Goal: Transaction & Acquisition: Purchase product/service

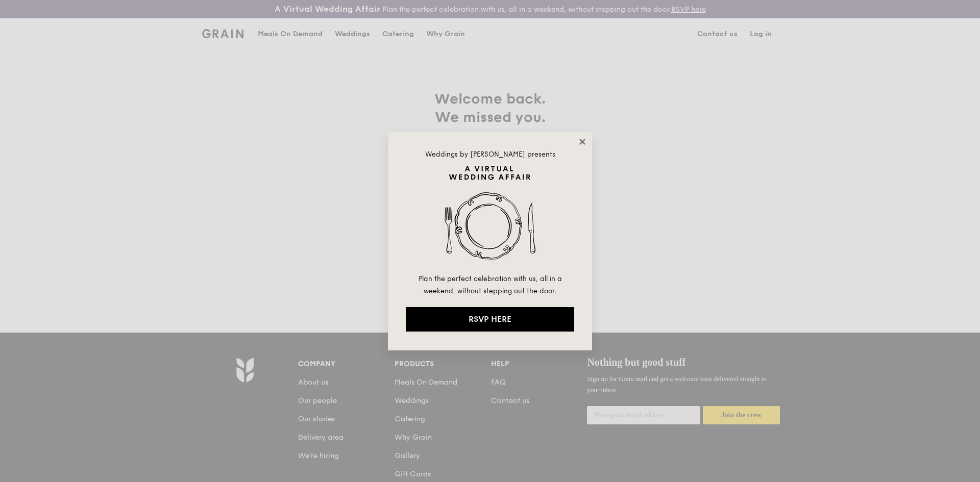
type input "[EMAIL_ADDRESS][DOMAIN_NAME]"
click at [581, 145] on icon at bounding box center [582, 141] width 9 height 9
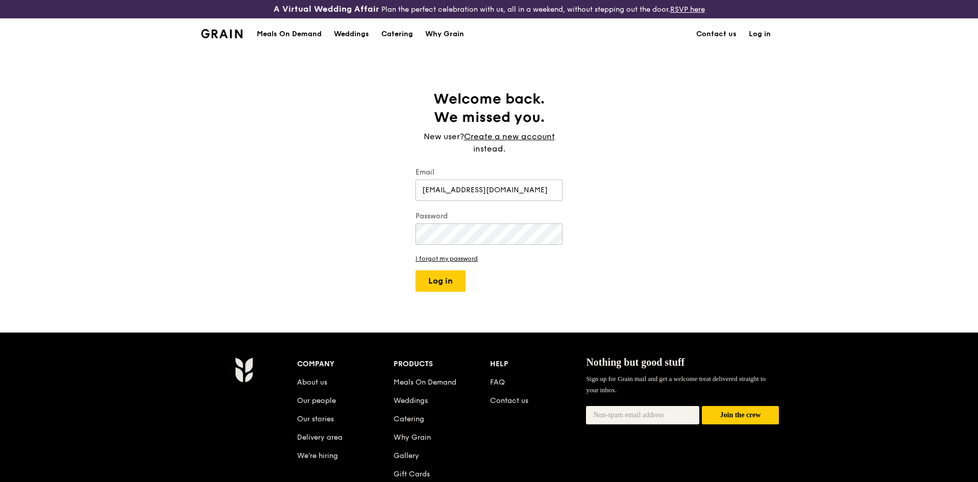
click at [287, 39] on div "Meals On Demand" at bounding box center [289, 34] width 65 height 31
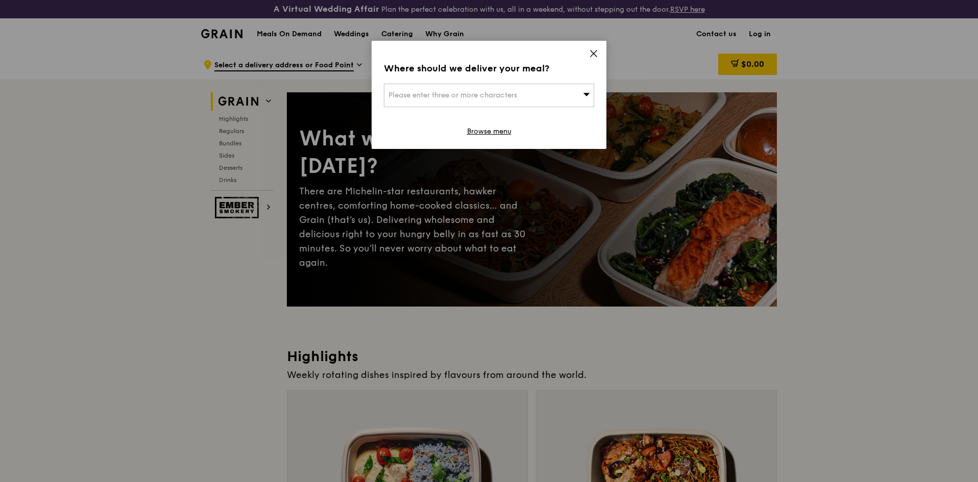
click at [588, 54] on div "Where should we deliver your meal? Please enter three or more characters Browse…" at bounding box center [489, 95] width 235 height 108
click at [596, 53] on icon at bounding box center [593, 53] width 9 height 9
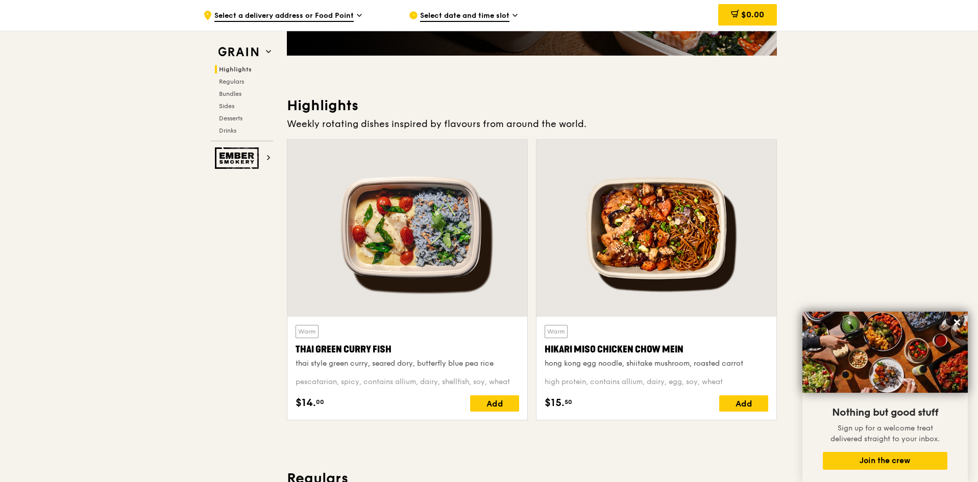
scroll to position [204, 0]
